Goal: Task Accomplishment & Management: Use online tool/utility

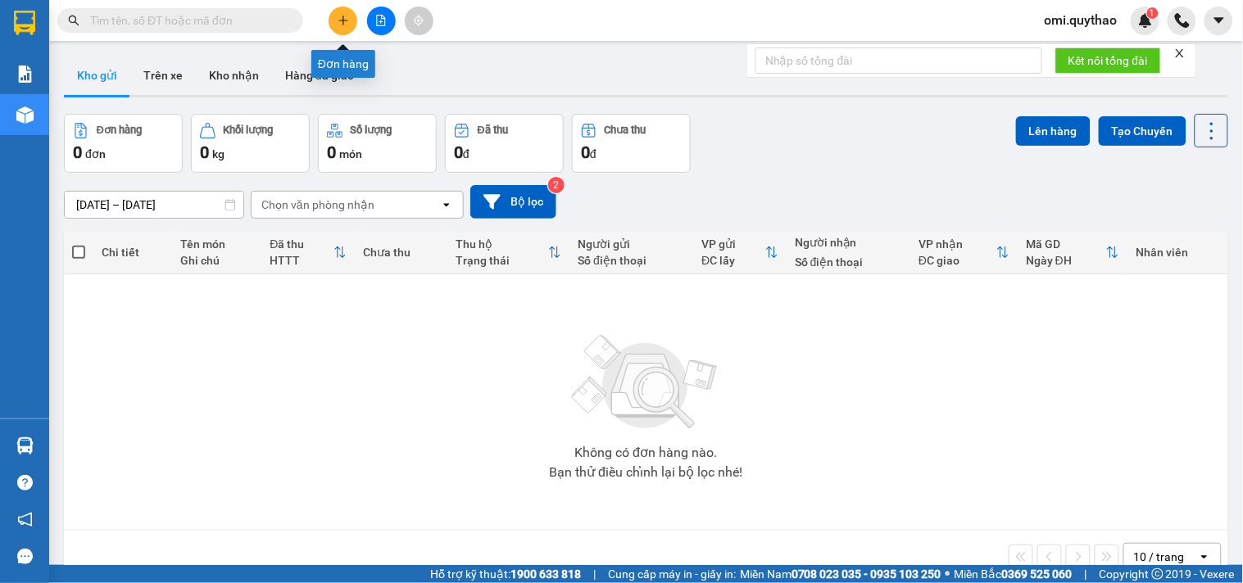
click at [342, 23] on icon "plus" at bounding box center [342, 20] width 1 height 9
